Goal: Check status

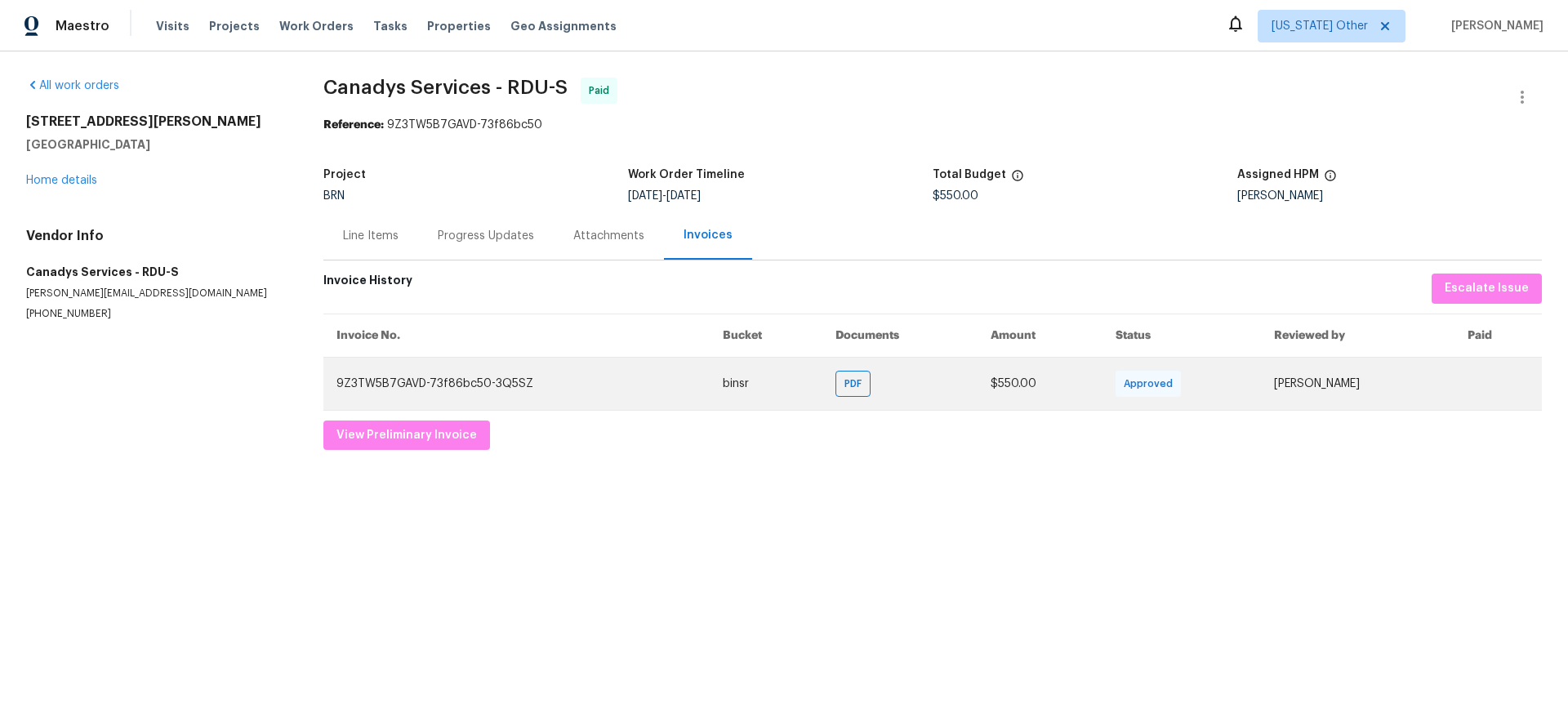
click at [391, 386] on td "9Z3TW5B7GAVD-73f86bc50-3Q5SZ" at bounding box center [516, 383] width 386 height 53
copy td "9Z3TW5B7GAVD"
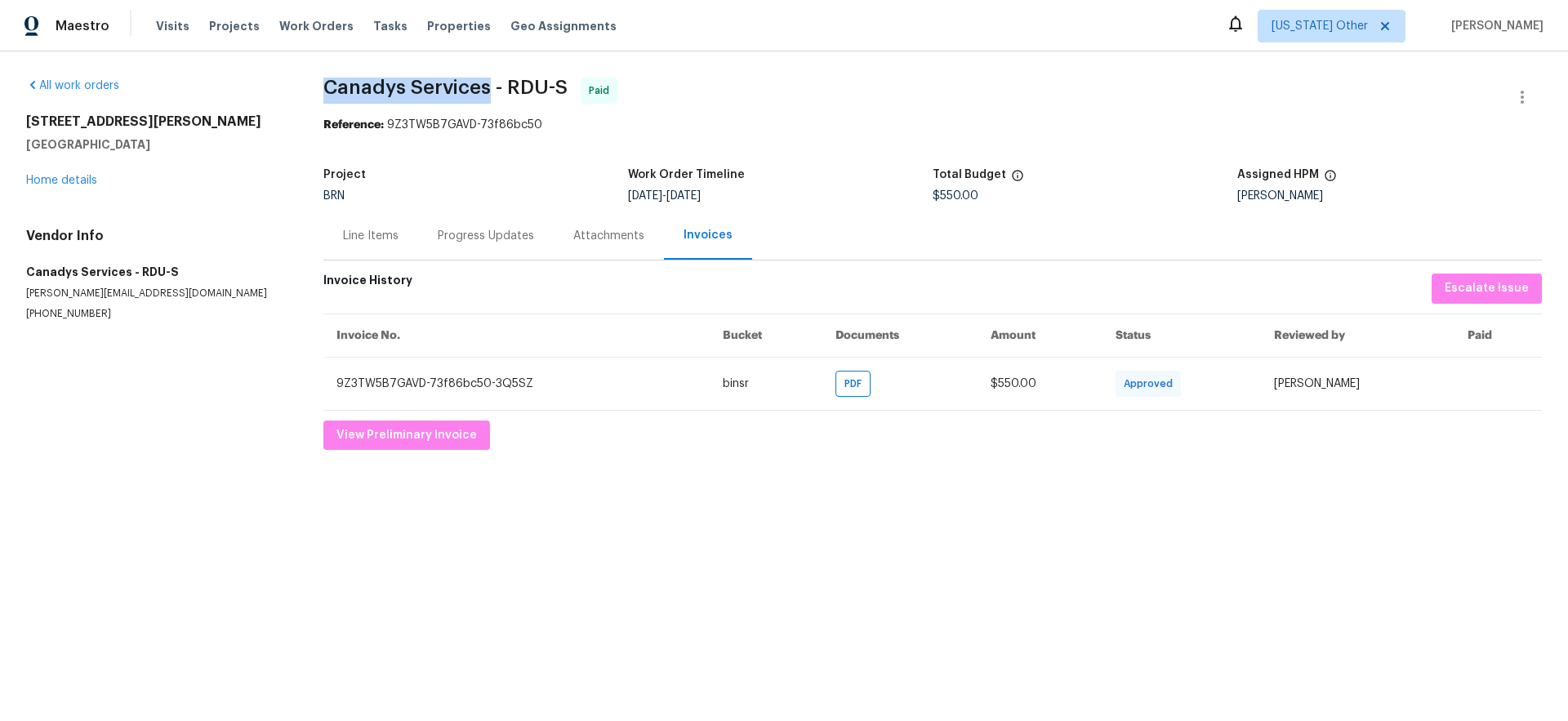
drag, startPoint x: 487, startPoint y: 90, endPoint x: 299, endPoint y: 55, distance: 191.2
click at [323, 88] on span "Canadys Services - RDU-S" at bounding box center [445, 87] width 245 height 19
copy span "Canadys Services"
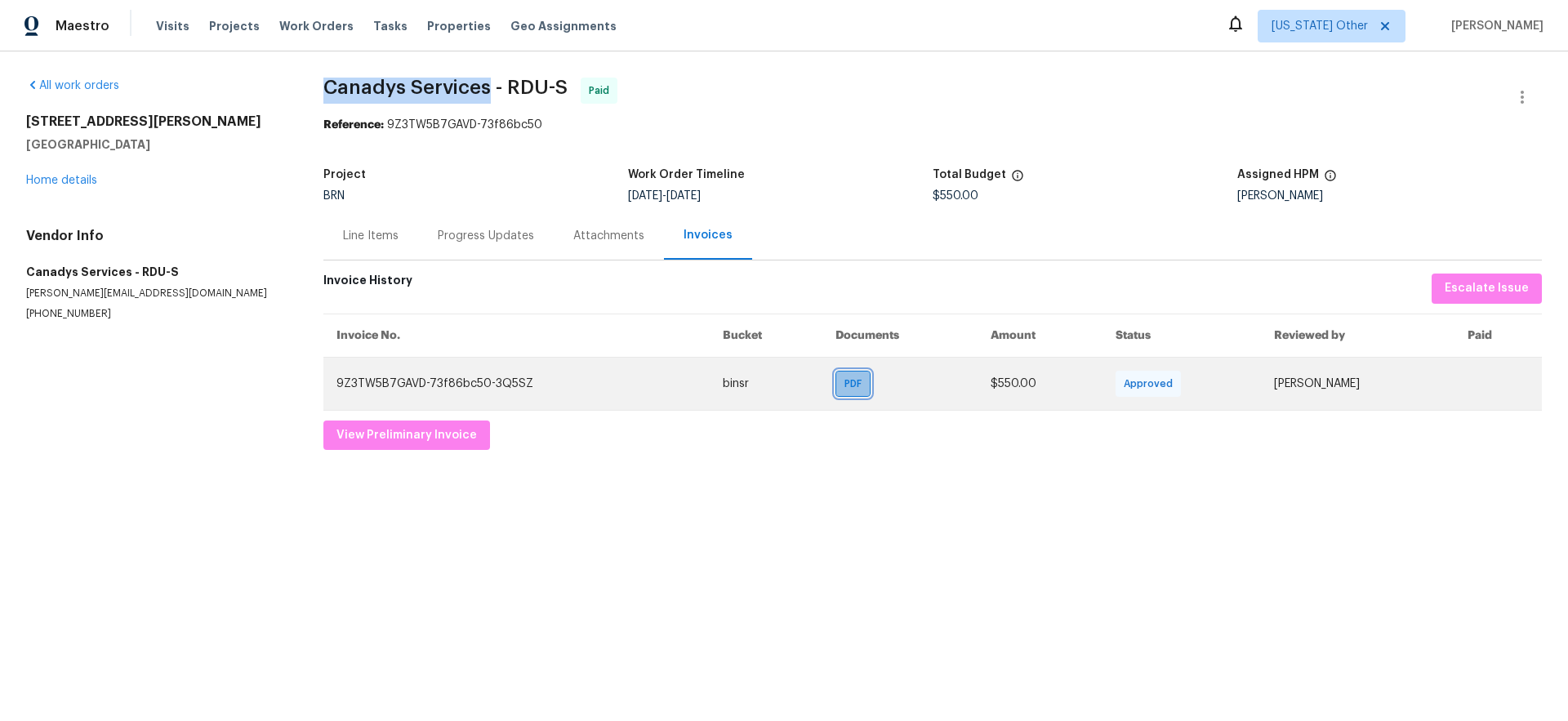
click at [844, 382] on span "PDF" at bounding box center [856, 384] width 24 height 16
click at [371, 385] on td "9Z3TW5B7GAVD-73f86bc50-3Q5SZ" at bounding box center [516, 383] width 386 height 53
copy td "9Z3TW5B7GAVD"
